Goal: Task Accomplishment & Management: Manage account settings

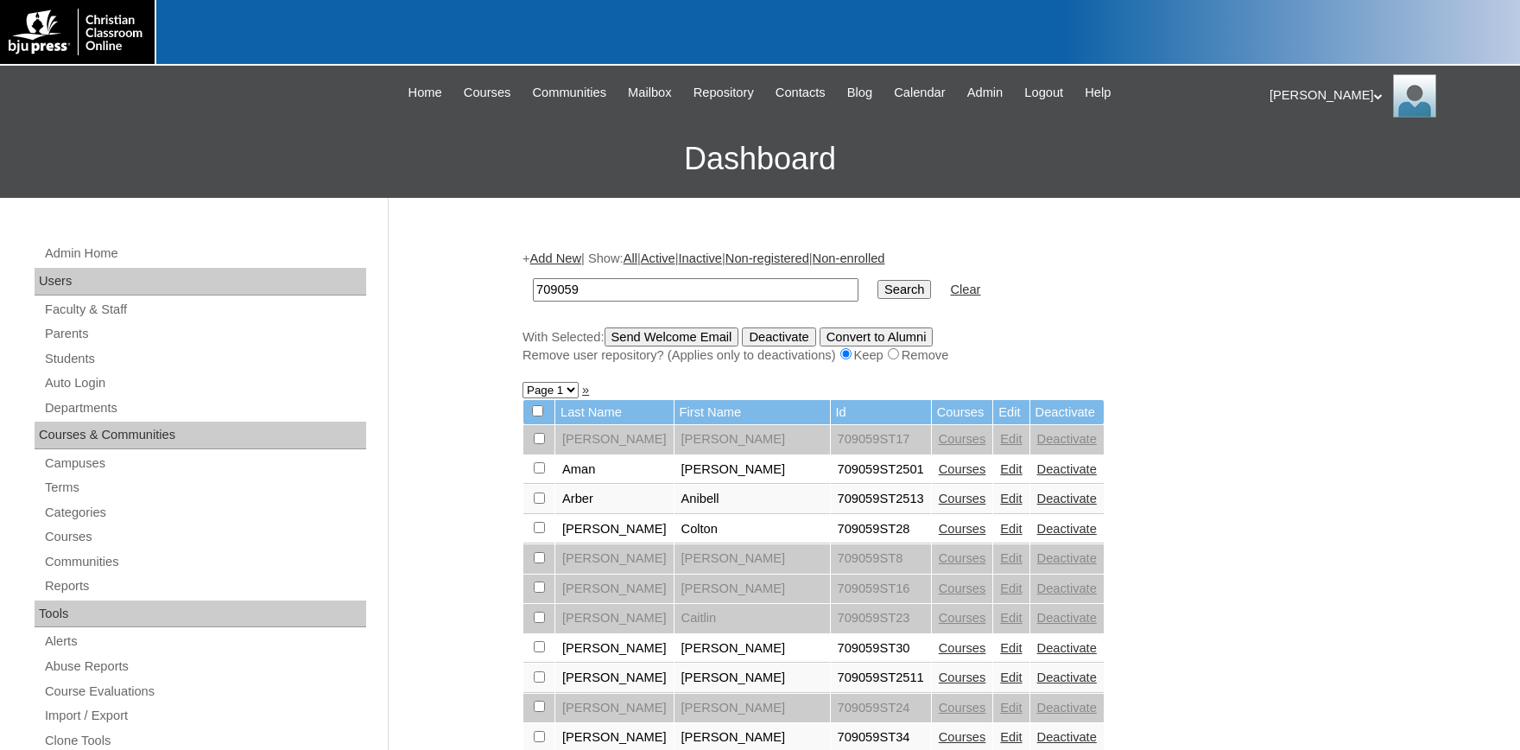
click at [629, 291] on input "709059" at bounding box center [696, 289] width 326 height 23
drag, startPoint x: 624, startPoint y: 290, endPoint x: 434, endPoint y: 271, distance: 191.0
click at [533, 278] on input "709059" at bounding box center [696, 289] width 326 height 23
click at [72, 330] on link "Parents" at bounding box center [204, 334] width 323 height 22
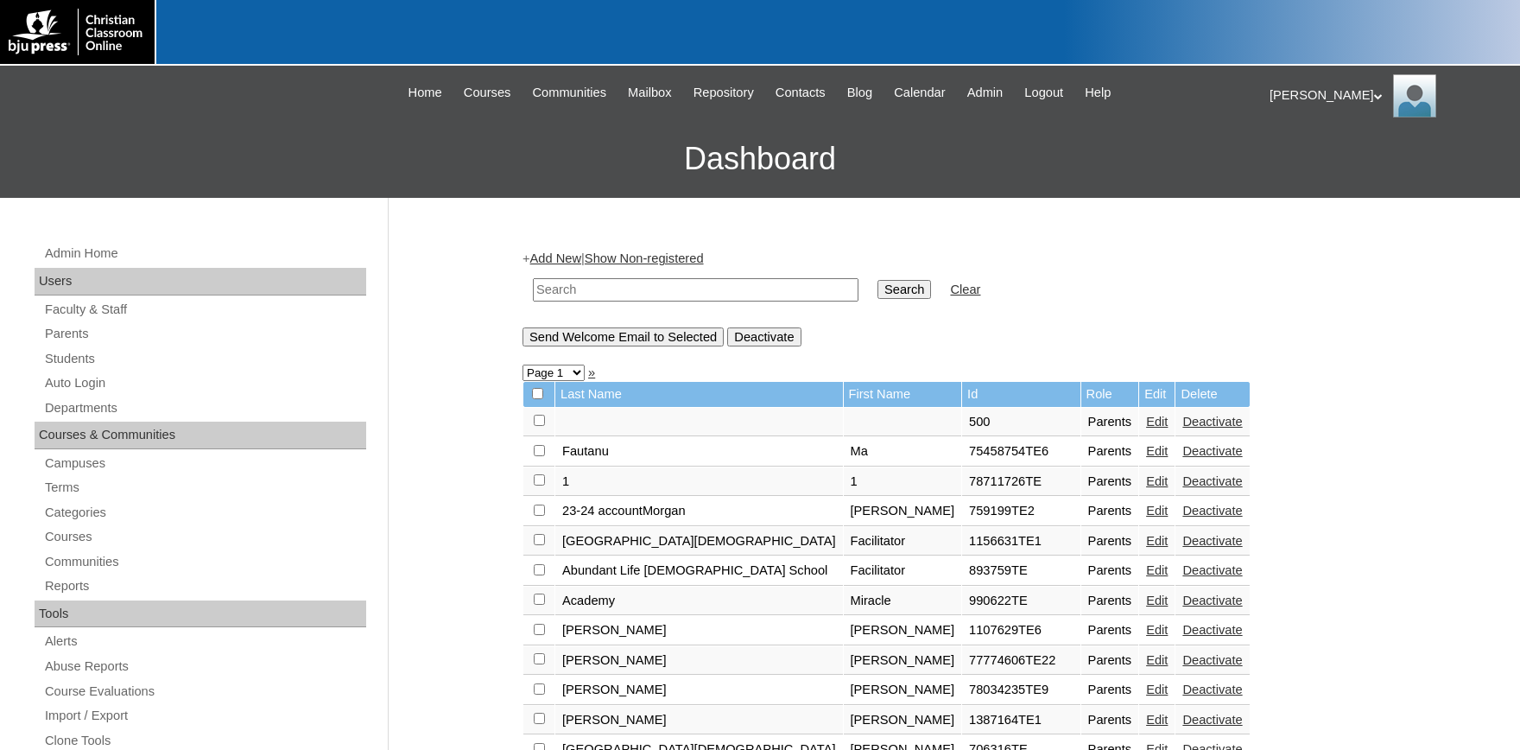
click at [601, 292] on input "text" at bounding box center [696, 289] width 326 height 23
type input "sale"
click at [877, 280] on input "Search" at bounding box center [904, 289] width 54 height 19
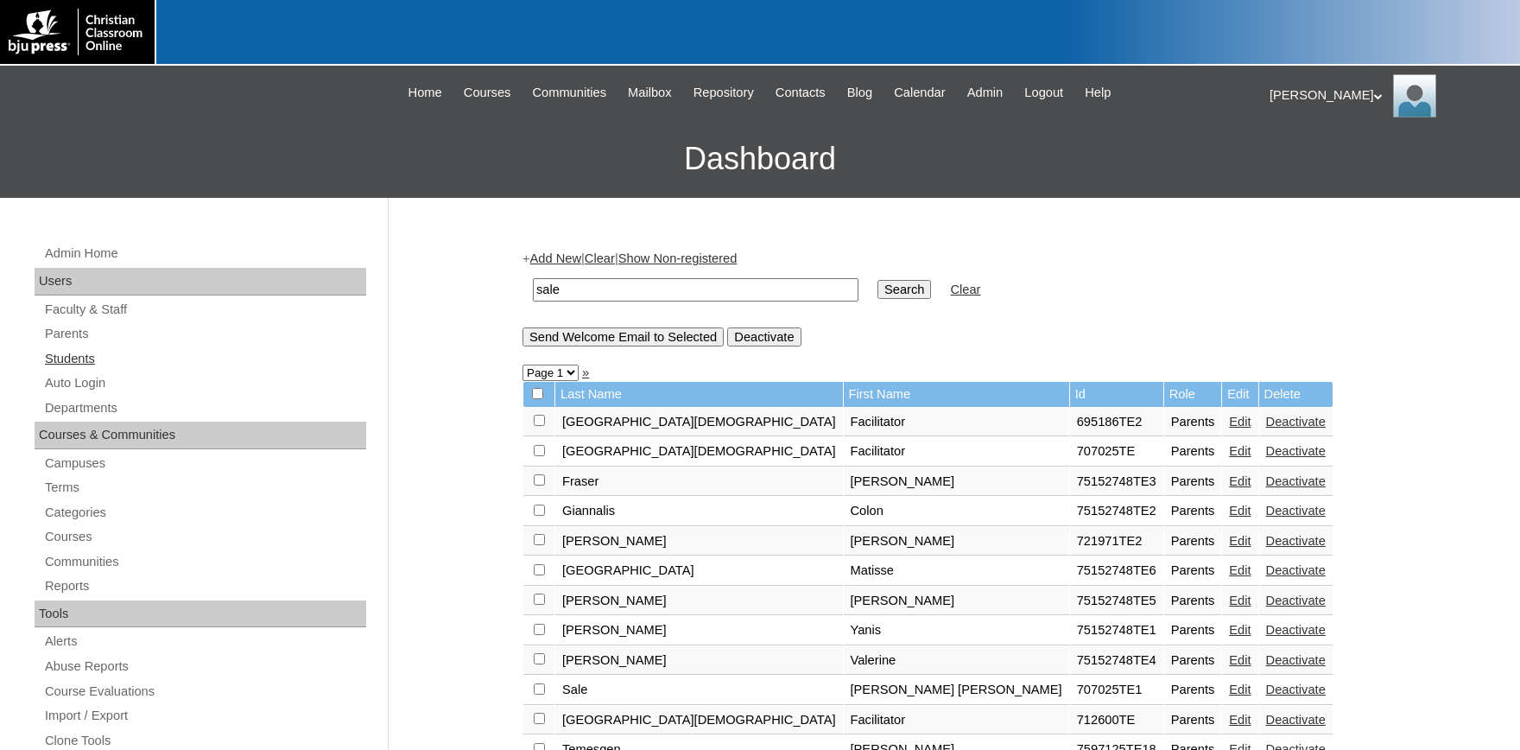
click at [86, 358] on link "Students" at bounding box center [204, 359] width 323 height 22
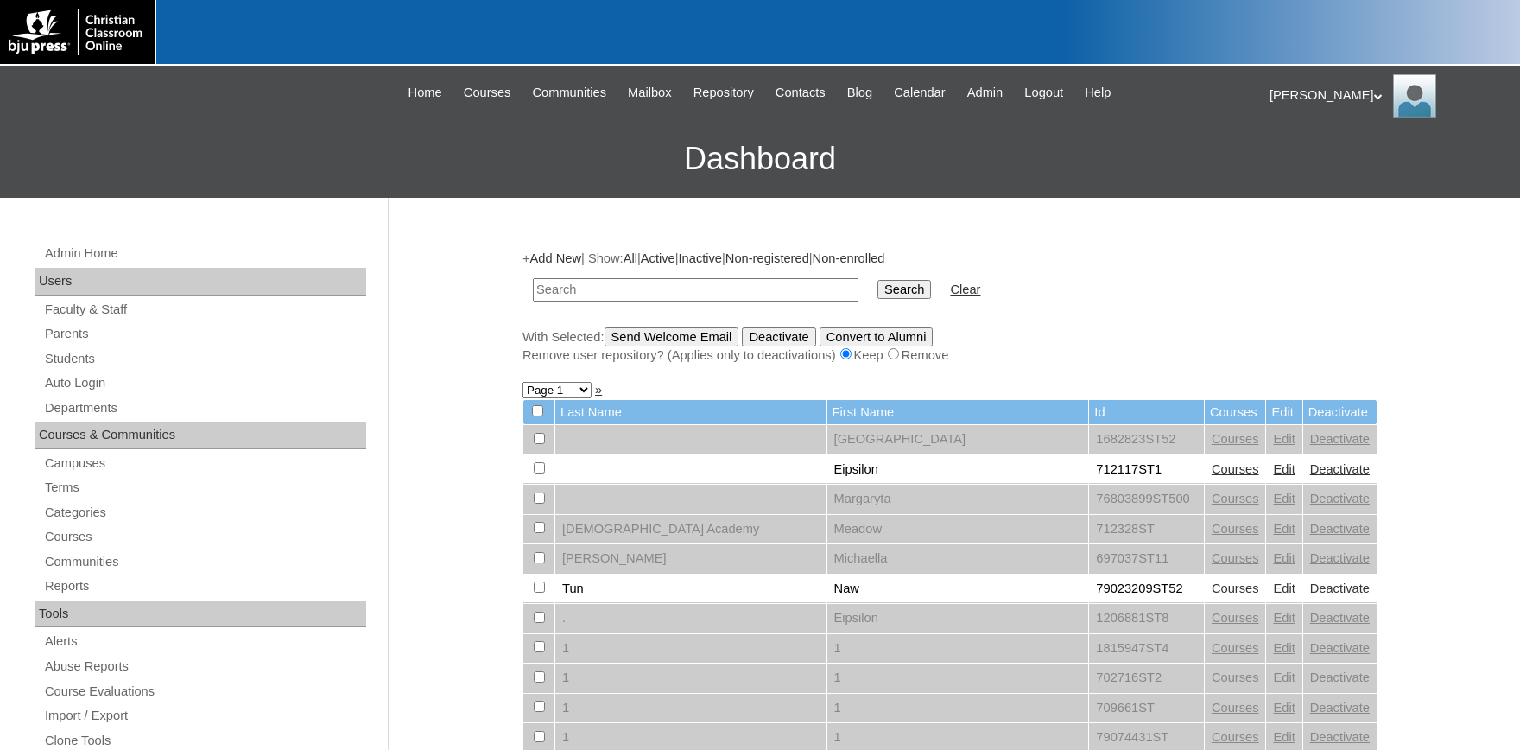
click at [556, 295] on input "text" at bounding box center [696, 289] width 326 height 23
type input "707025"
click at [877, 280] on input "Search" at bounding box center [904, 289] width 54 height 19
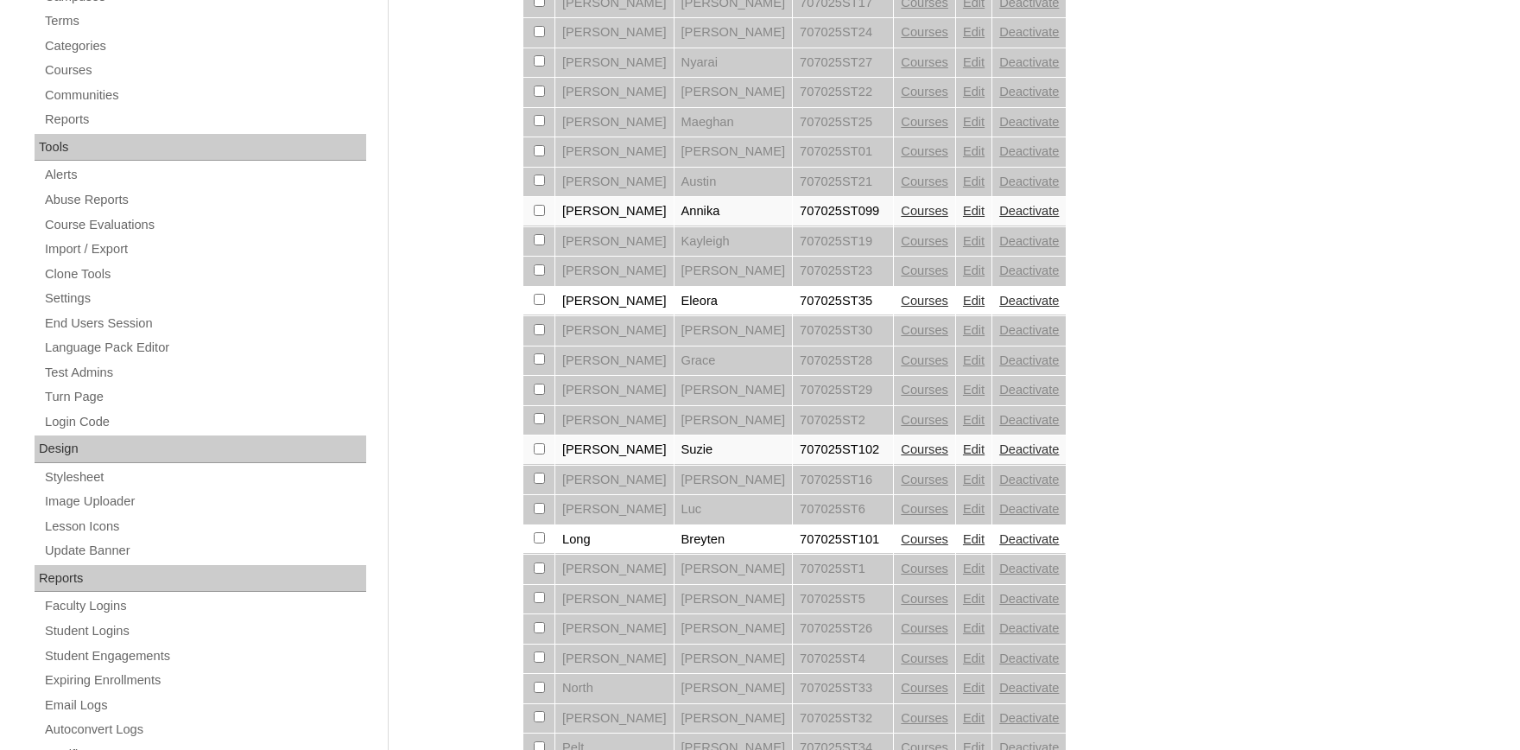
scroll to position [570, 0]
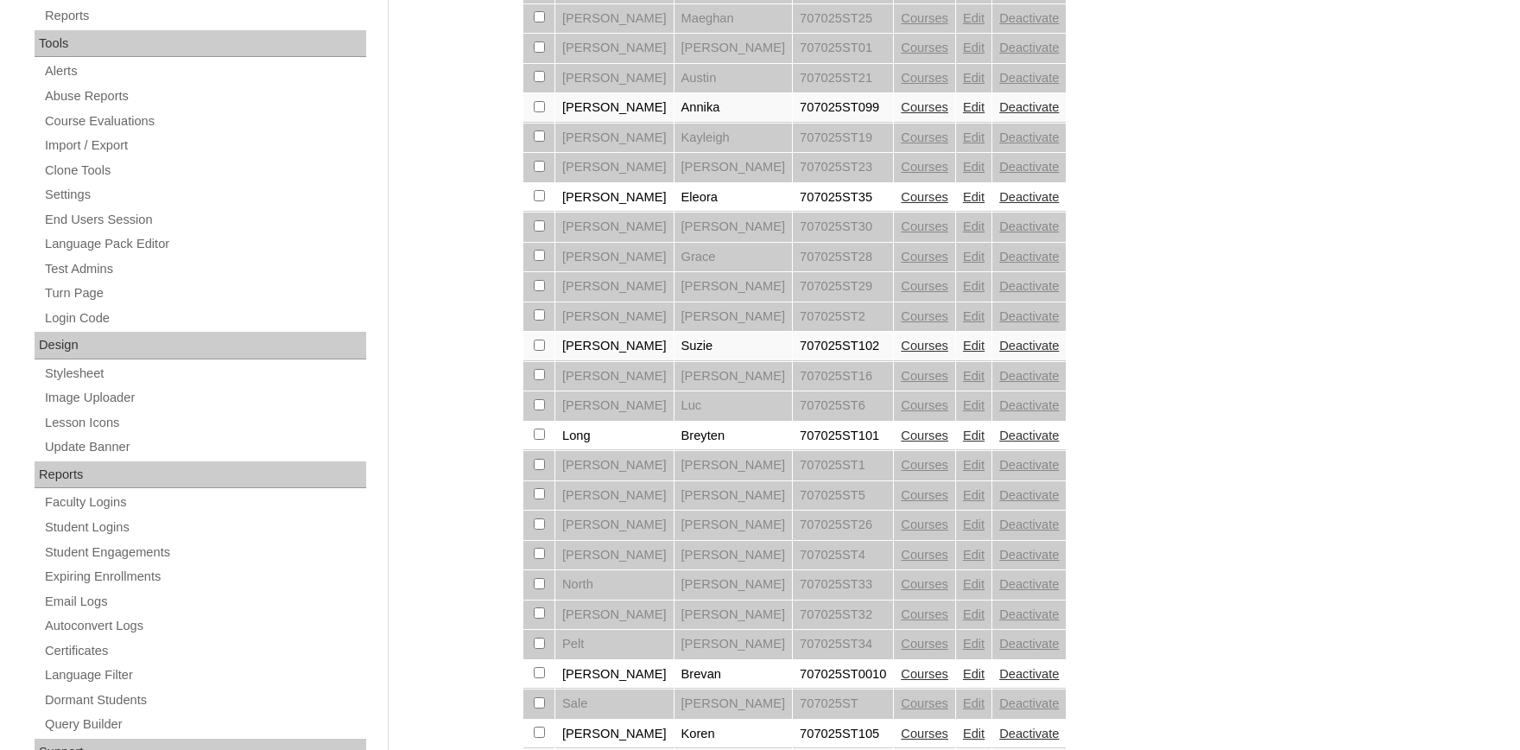
click at [956, 355] on td "Edit" at bounding box center [973, 346] width 35 height 29
click at [963, 352] on link "Edit" at bounding box center [974, 346] width 22 height 14
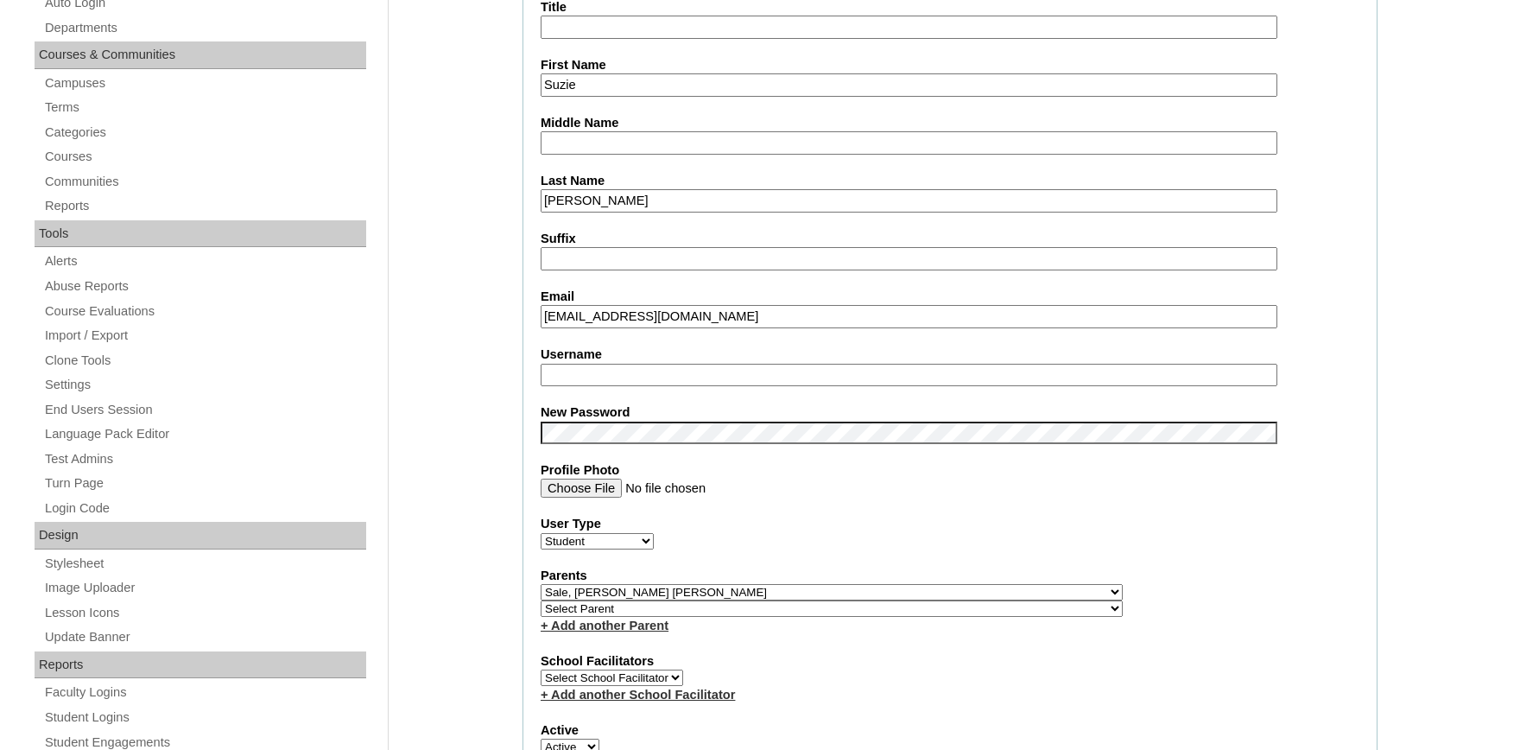
click at [794, 316] on input "[EMAIL_ADDRESS][DOMAIN_NAME]" at bounding box center [909, 316] width 737 height 23
click at [604, 311] on input "[EMAIL_ADDRESS][DOMAIN_NAME]" at bounding box center [909, 316] width 737 height 23
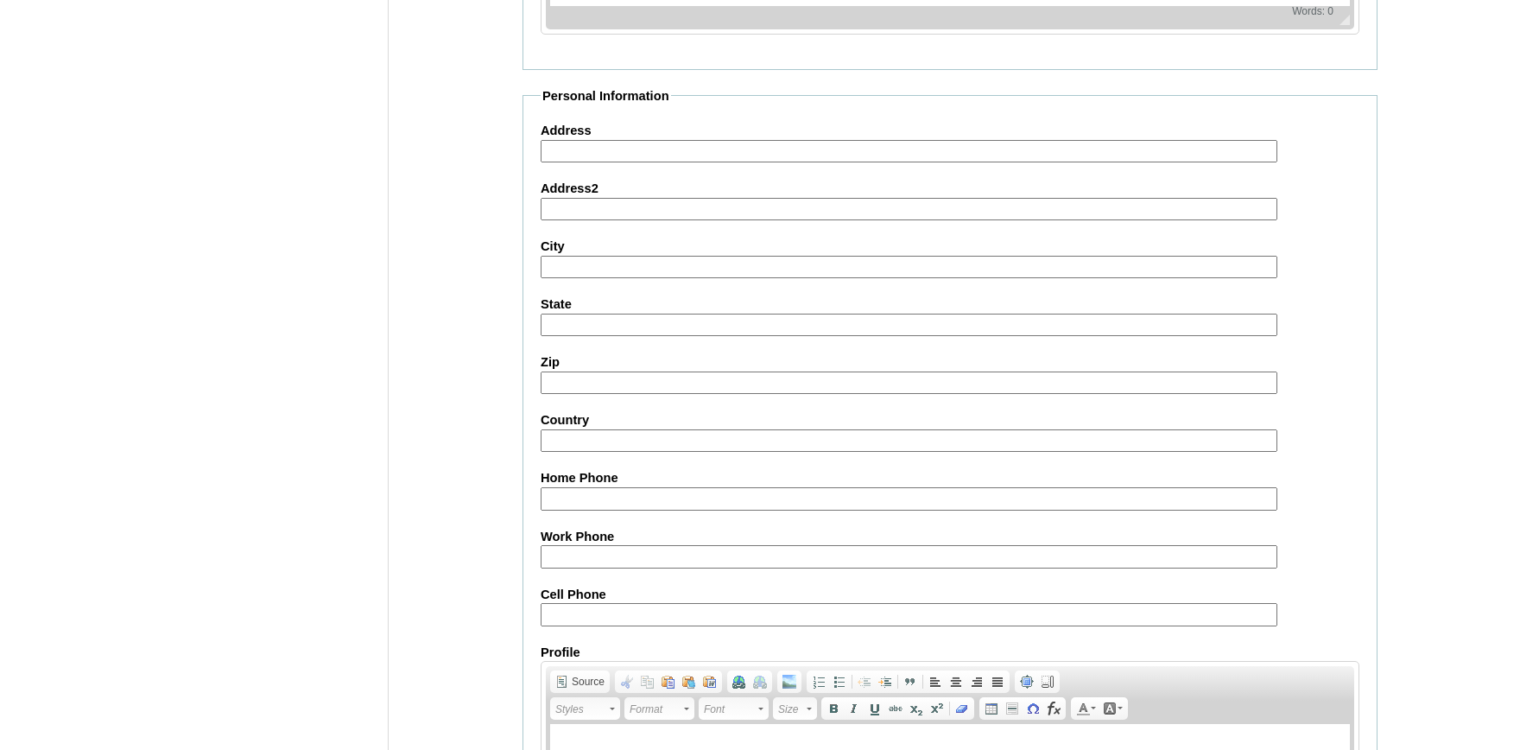
scroll to position [1904, 0]
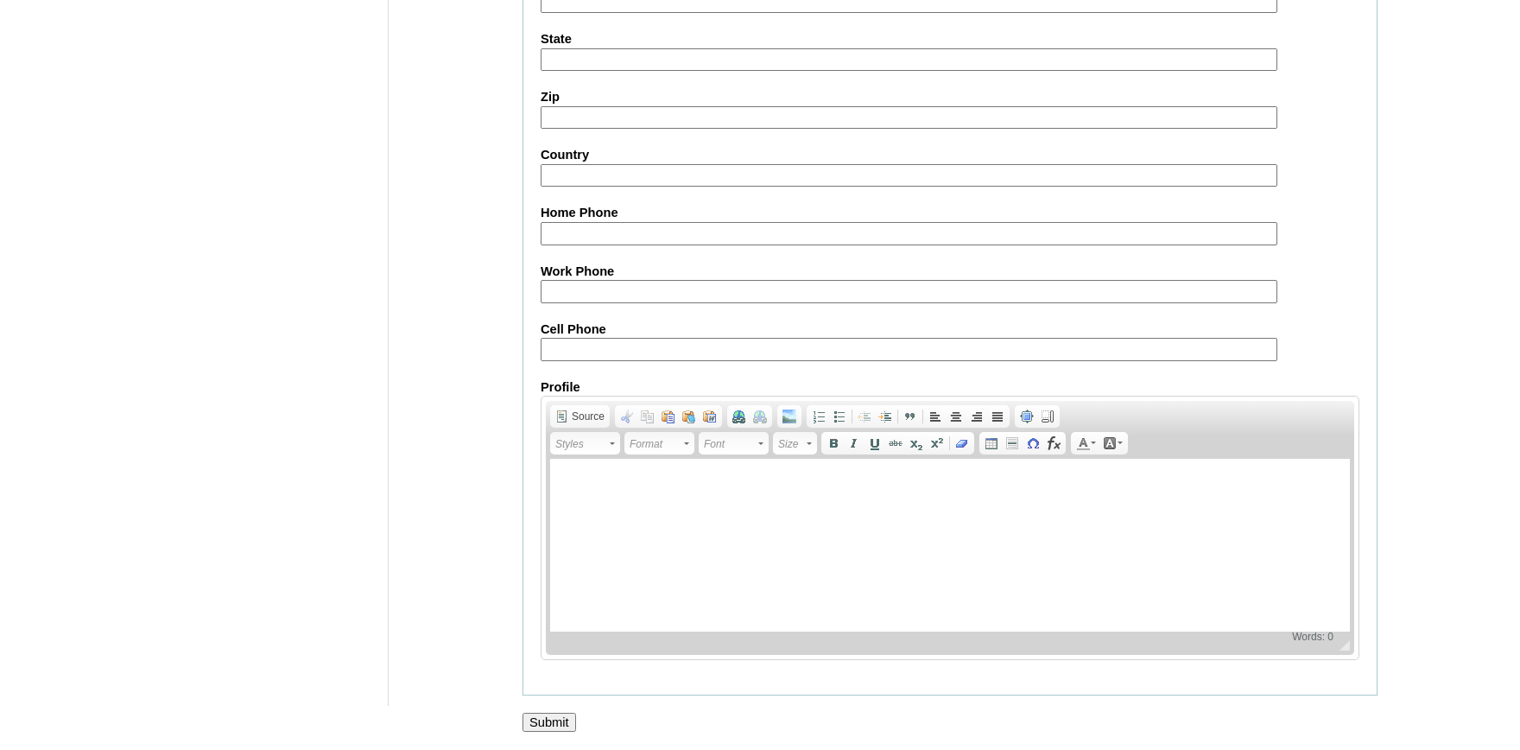
type input "suziek@students.faithva.school"
click at [554, 716] on input "Submit" at bounding box center [550, 722] width 54 height 19
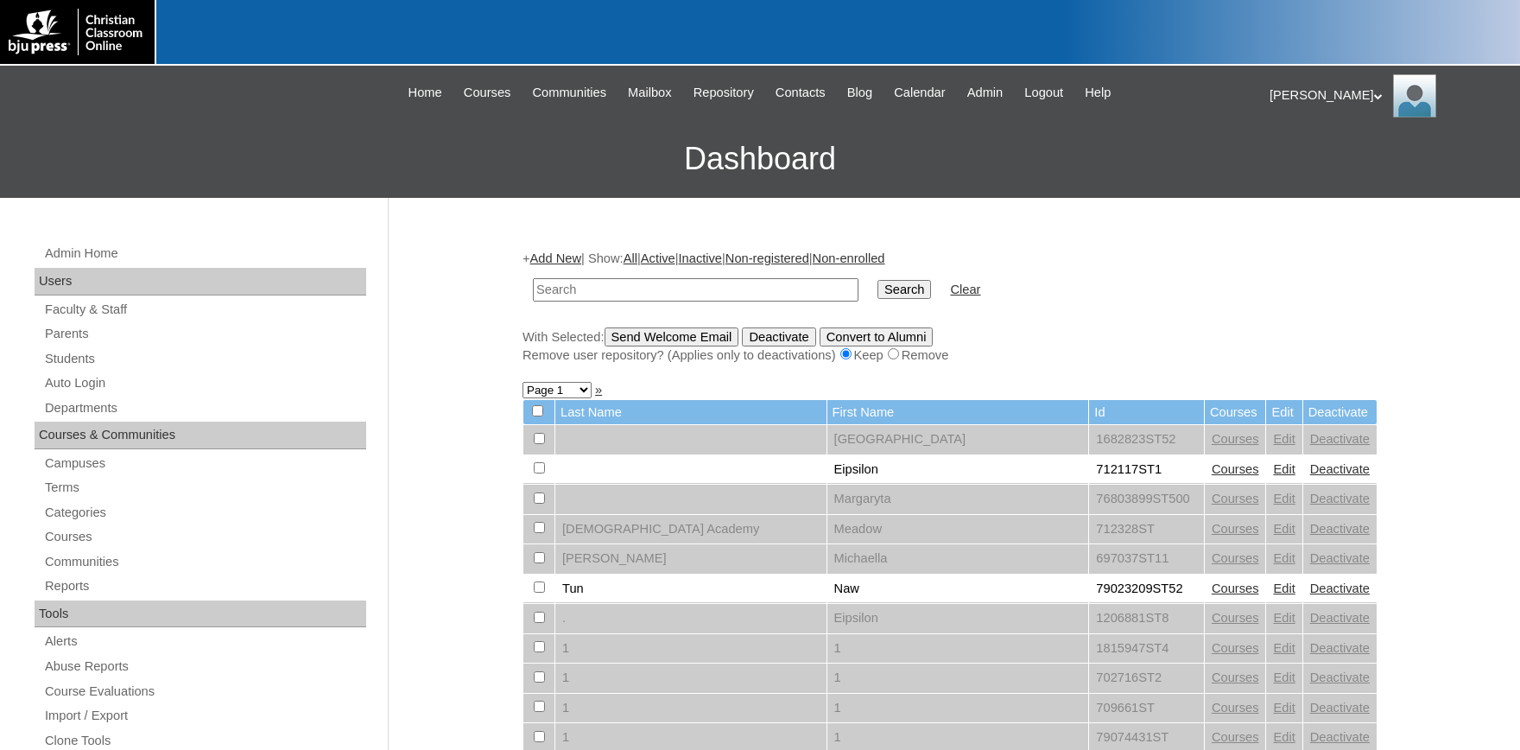
click at [590, 284] on input "text" at bounding box center [696, 289] width 326 height 23
type input "[PERSON_NAME]"
click at [877, 280] on input "Search" at bounding box center [904, 289] width 54 height 19
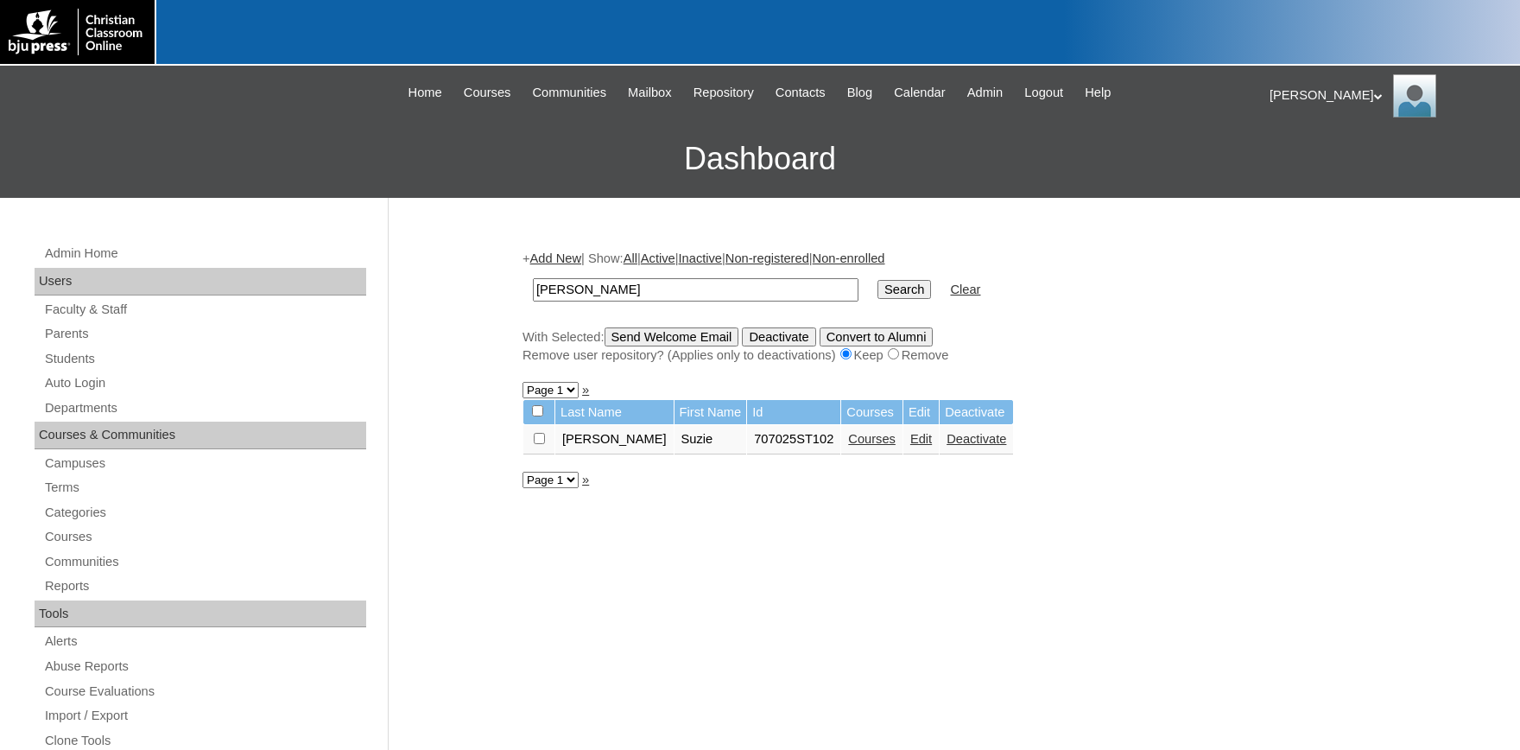
click at [541, 450] on td at bounding box center [538, 439] width 31 height 29
drag, startPoint x: 538, startPoint y: 439, endPoint x: 624, endPoint y: 380, distance: 103.7
click at [539, 439] on input "checkbox" at bounding box center [539, 438] width 11 height 11
checkbox input "true"
click at [698, 343] on input "Send Welcome Email" at bounding box center [672, 336] width 135 height 19
